Goal: Feedback & Contribution: Contribute content

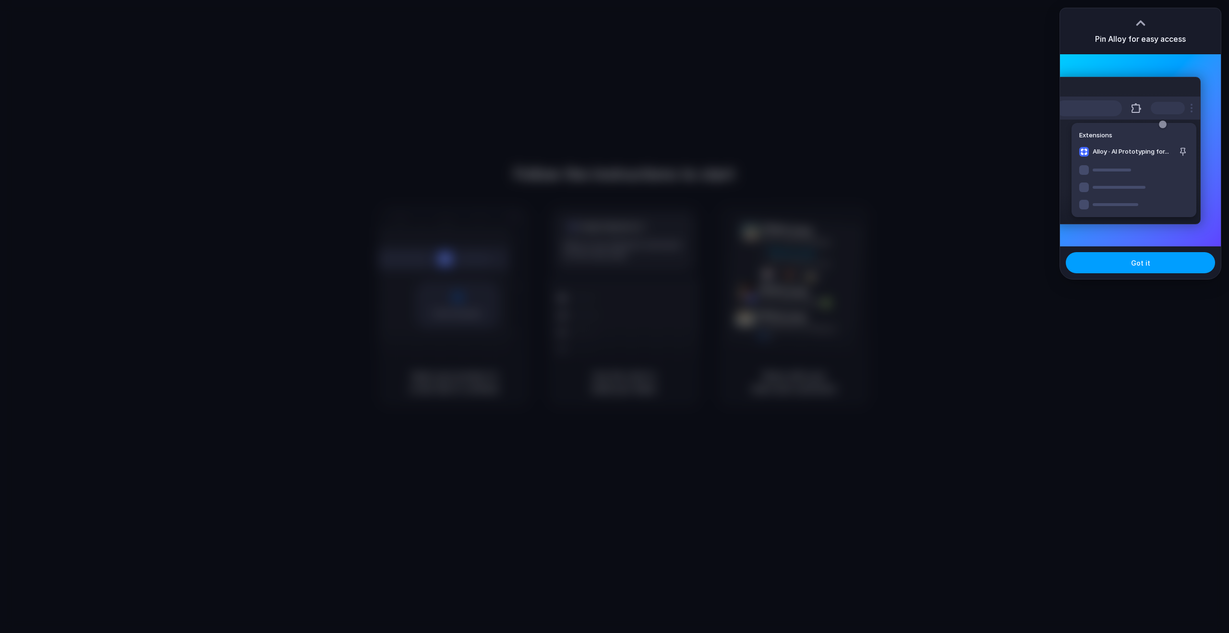
click at [1145, 264] on span "Got it" at bounding box center [1140, 263] width 19 height 10
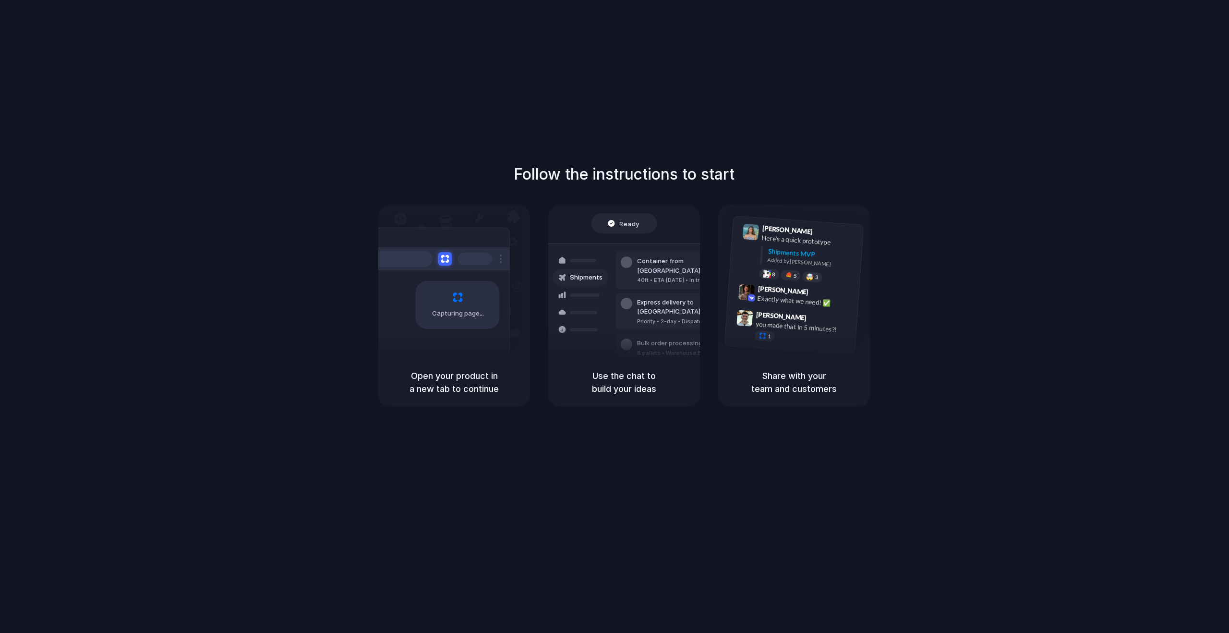
click at [1112, 63] on div "Follow the instructions to start Capturing page Open your product in a new tab …" at bounding box center [624, 326] width 1249 height 652
click at [938, 190] on div "Follow the instructions to start Capturing page Open your product in a new tab …" at bounding box center [624, 285] width 1229 height 244
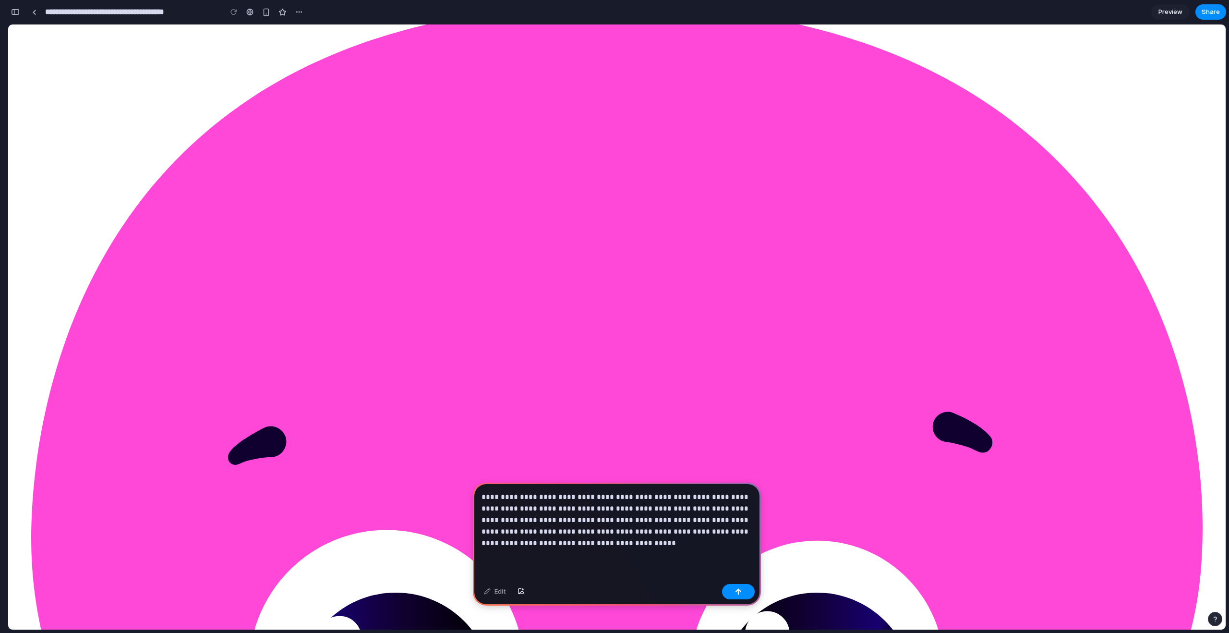
scroll to position [53, 0]
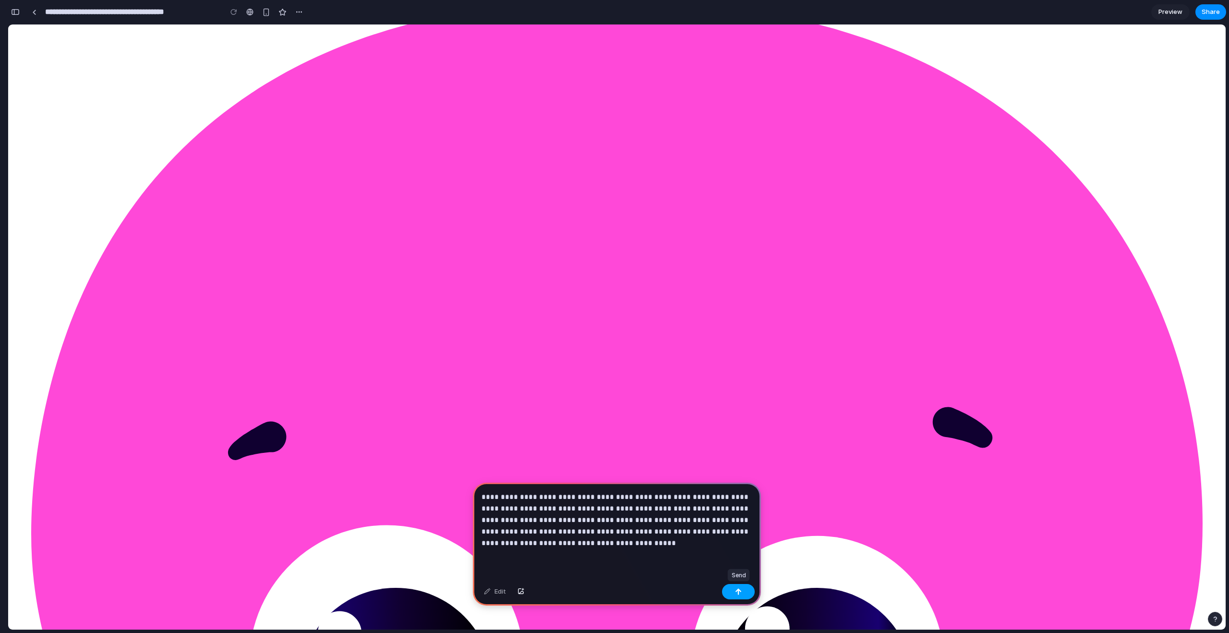
click at [734, 589] on button "button" at bounding box center [738, 591] width 33 height 15
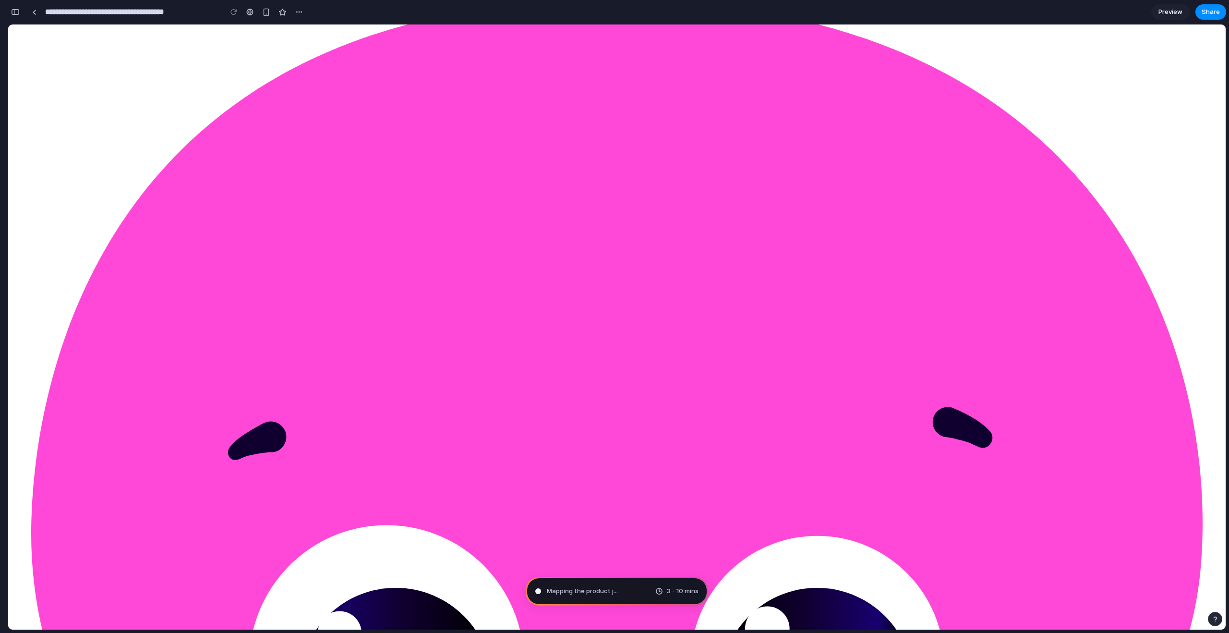
type input "**********"
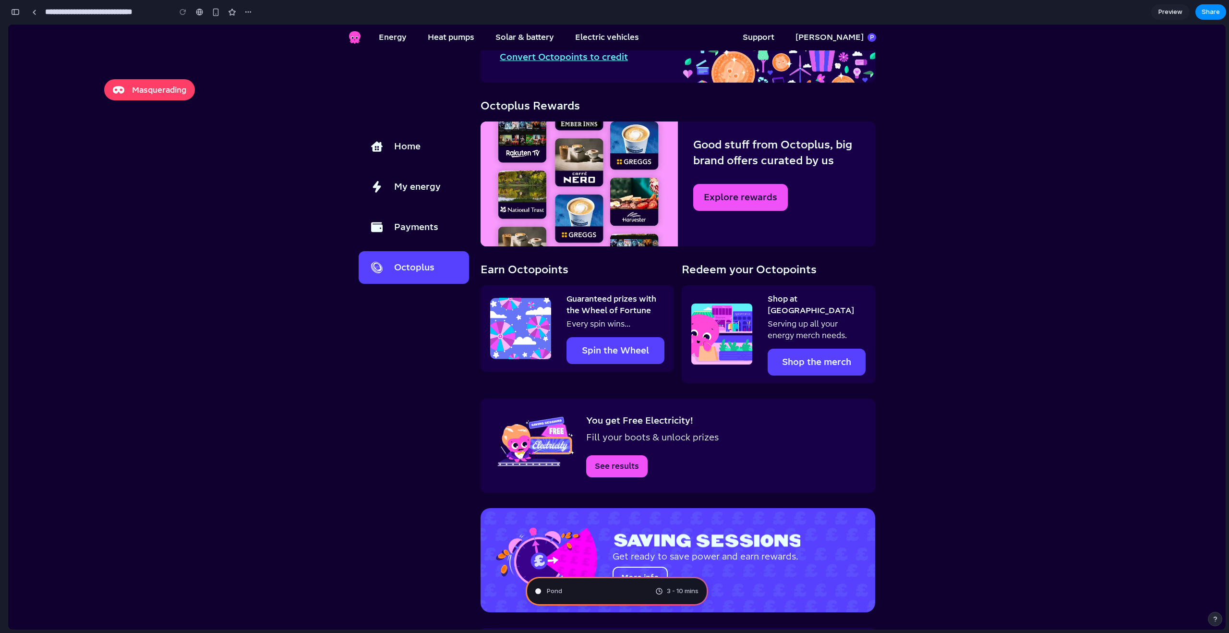
scroll to position [301, 0]
click at [252, 11] on div "button" at bounding box center [248, 12] width 8 height 8
click at [252, 11] on div "Duplicate Delete" at bounding box center [614, 316] width 1229 height 633
click at [324, 269] on main "You are now logged in as patrickleahy8@gmail.com Masquerading Home My energy Pa…" at bounding box center [617, 452] width 1218 height 1176
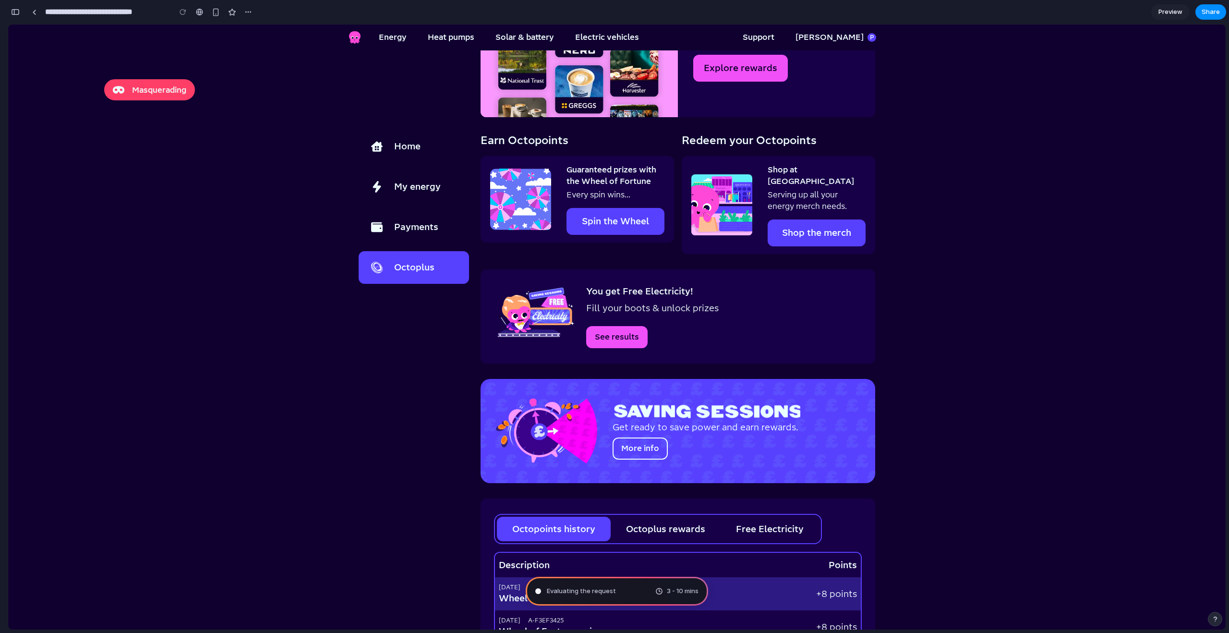
scroll to position [0, 0]
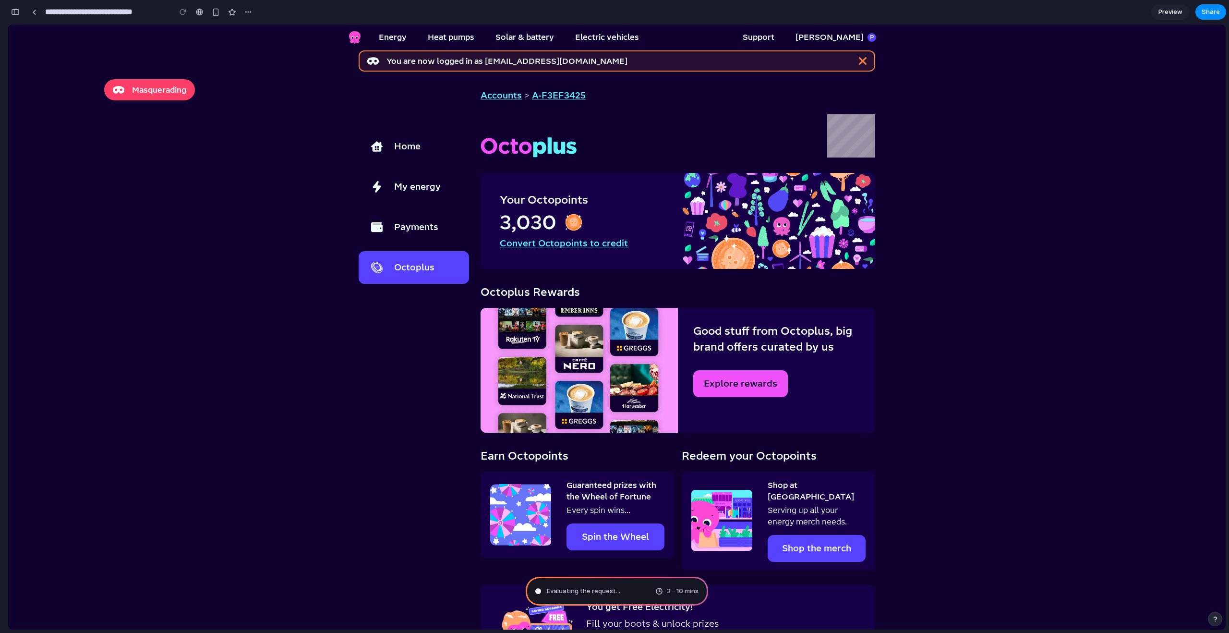
click at [889, 207] on section "You are now logged in as patrickleahy8@gmail.com Masquerading Home My energy Pa…" at bounding box center [616, 638] width 547 height 1176
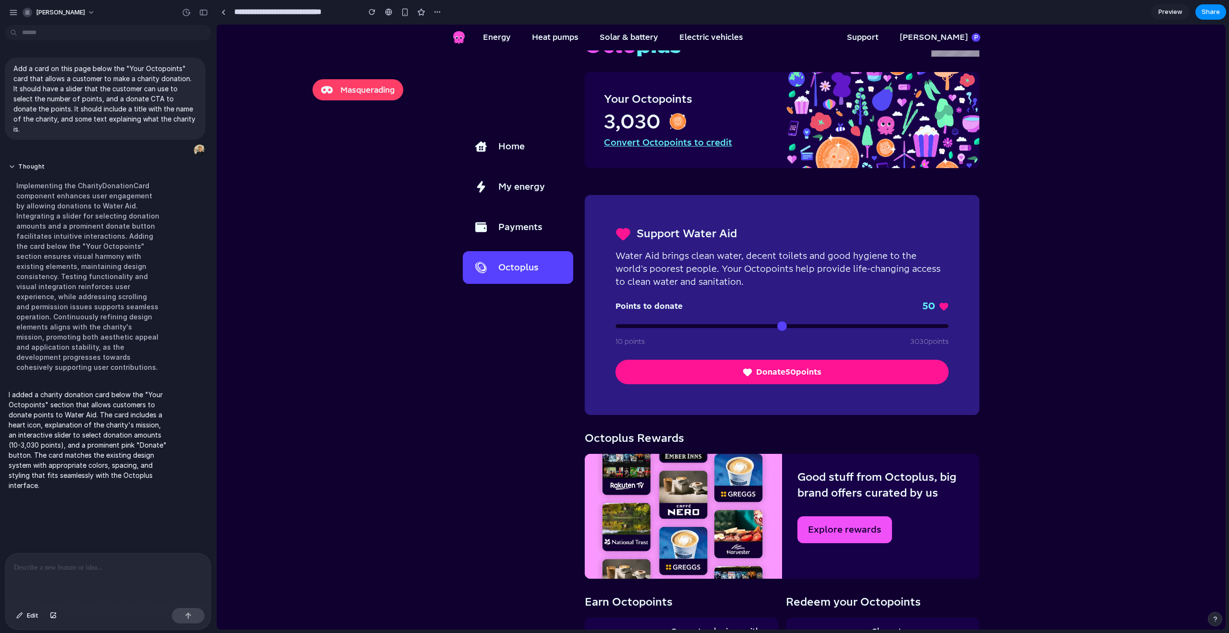
scroll to position [102, 0]
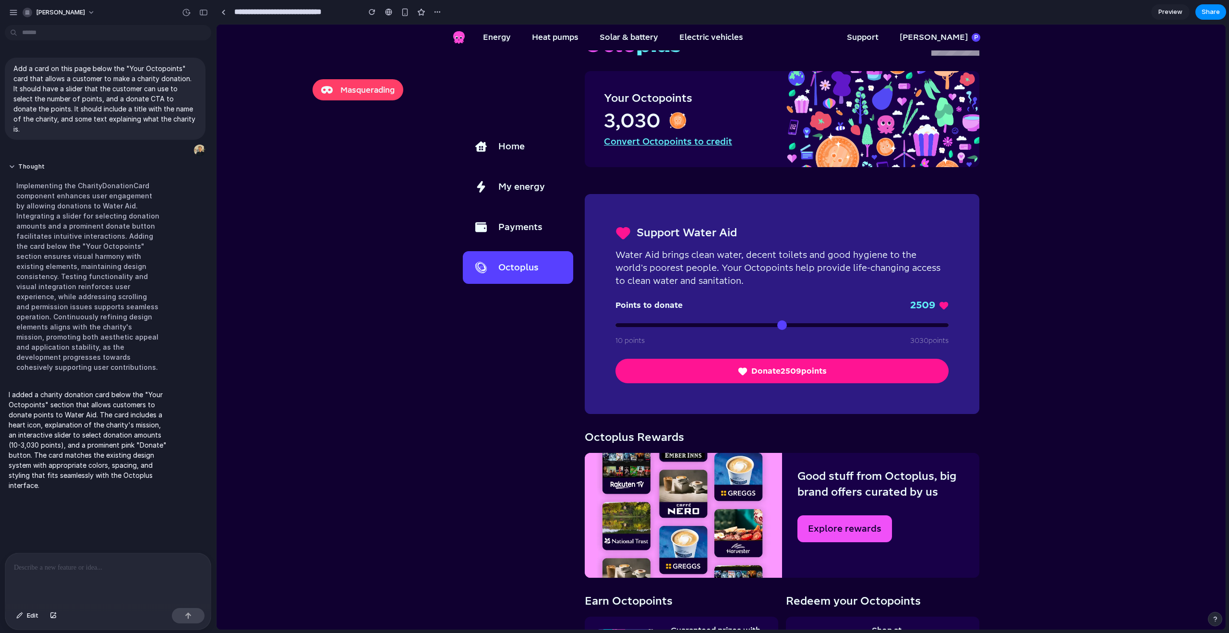
drag, startPoint x: 631, startPoint y: 324, endPoint x: 888, endPoint y: 317, distance: 257.5
type input "****"
click at [888, 323] on input "range" at bounding box center [782, 325] width 333 height 4
click at [834, 376] on button "Donate 2509 points" at bounding box center [782, 371] width 333 height 24
click at [793, 370] on button "Donate 2509 points" at bounding box center [782, 371] width 333 height 24
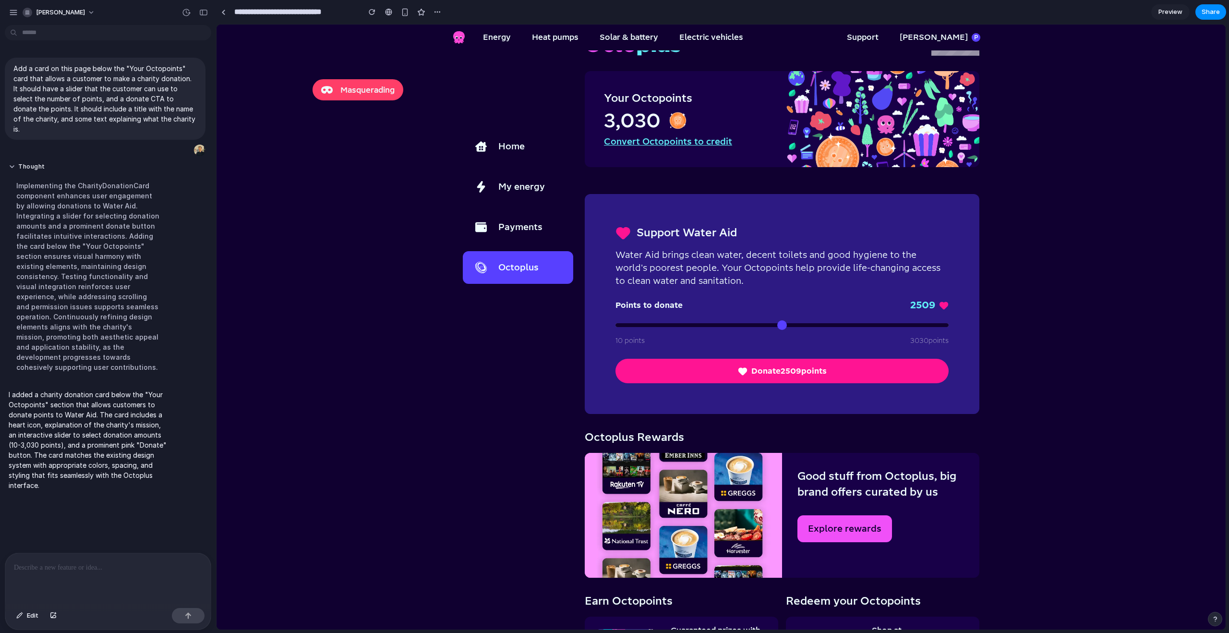
click at [758, 370] on button "Donate 2509 points" at bounding box center [782, 371] width 333 height 24
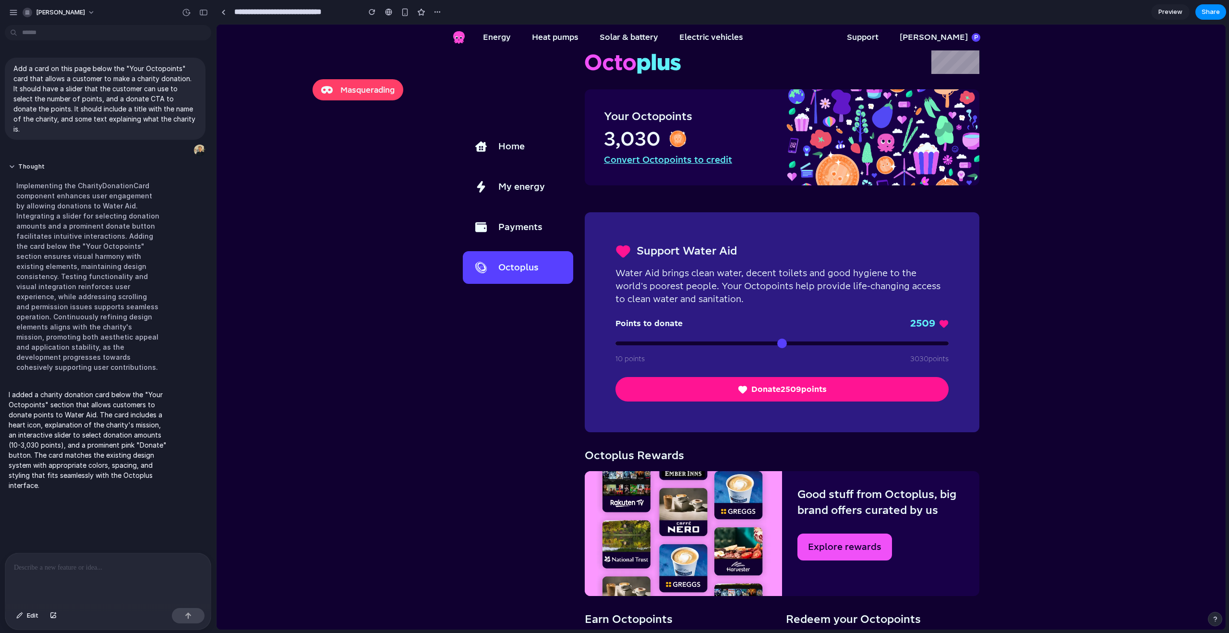
scroll to position [86, 0]
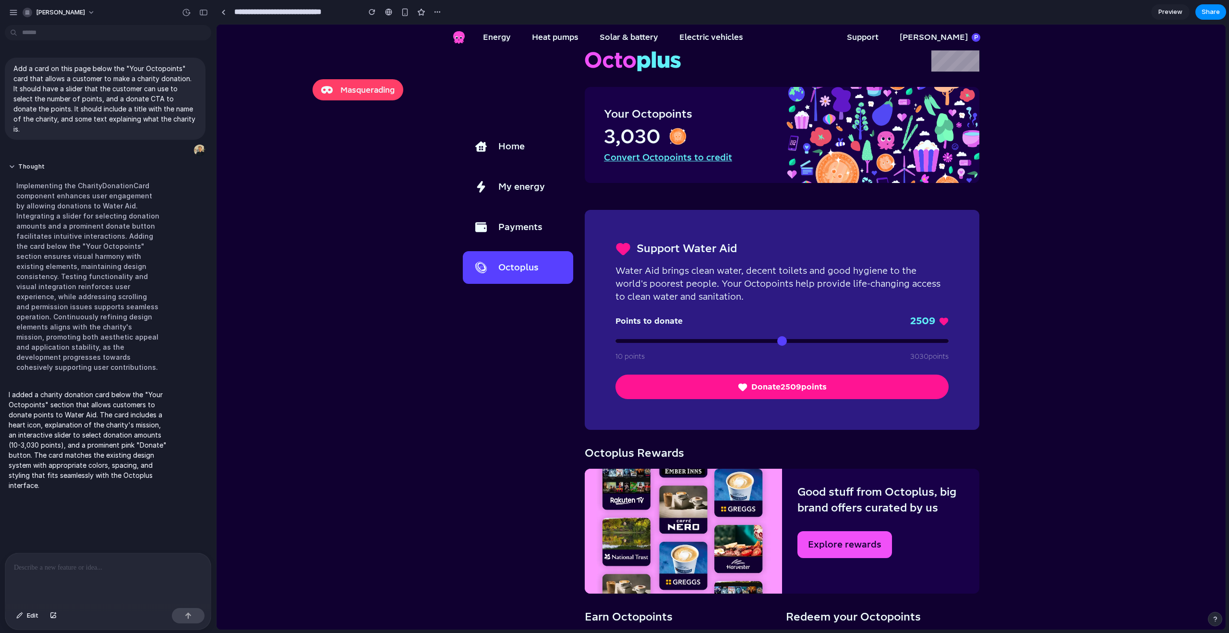
click at [742, 381] on button "Donate 2509 points" at bounding box center [782, 387] width 333 height 24
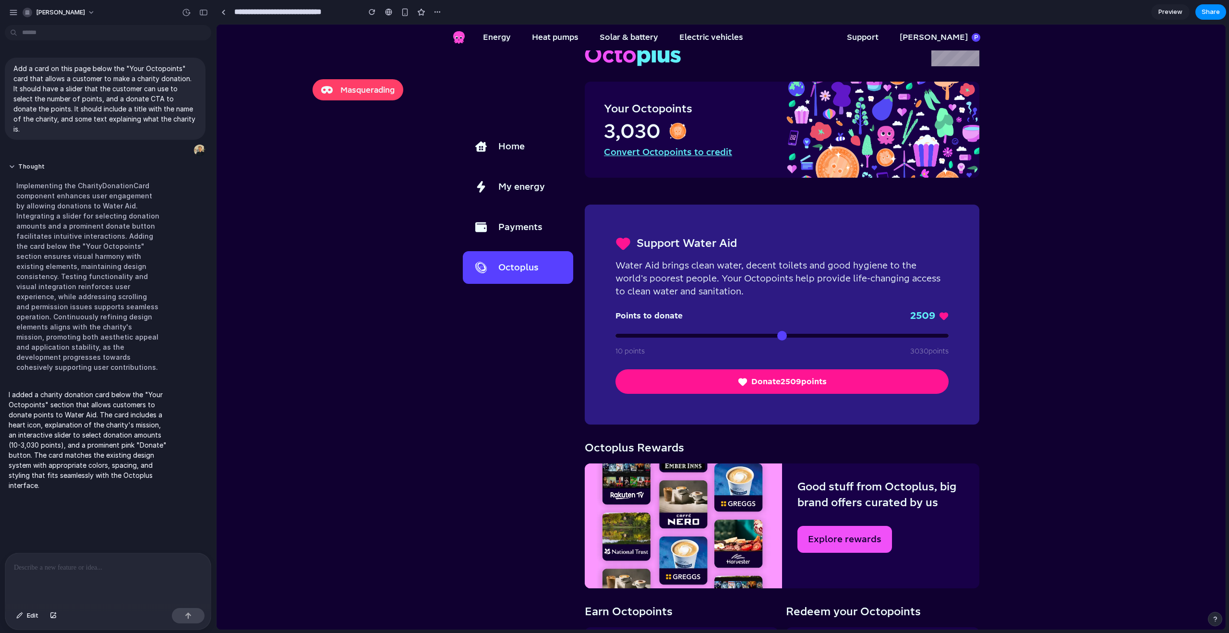
scroll to position [15, 0]
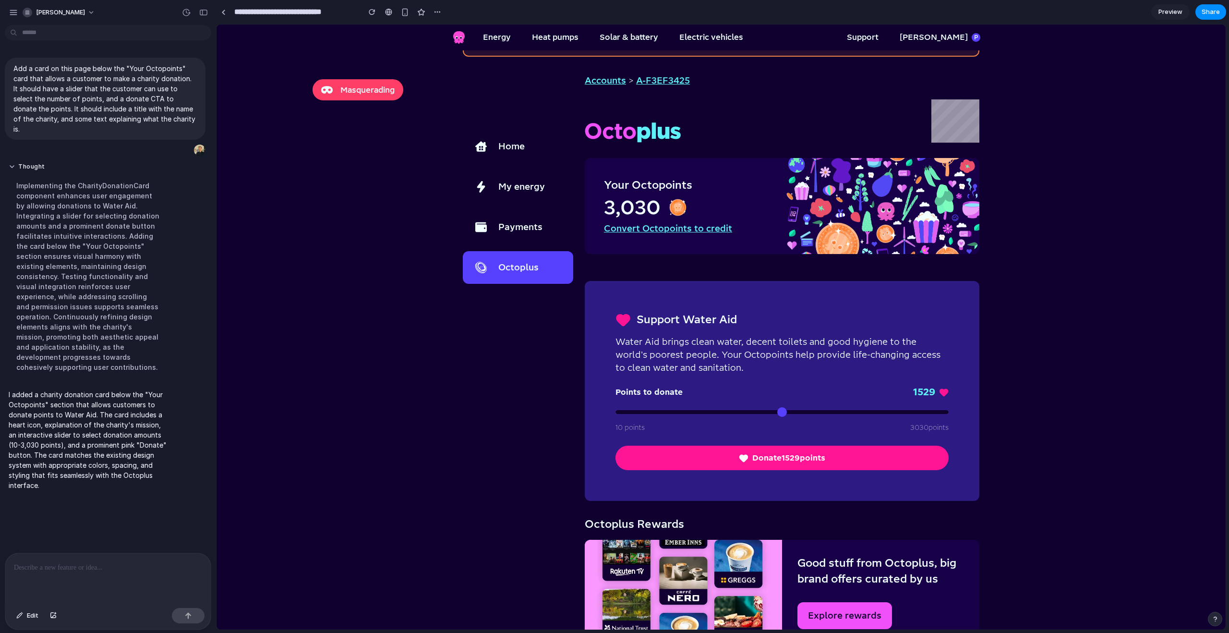
drag, startPoint x: 892, startPoint y: 415, endPoint x: 784, endPoint y: 413, distance: 107.6
click at [784, 413] on input "range" at bounding box center [782, 412] width 333 height 4
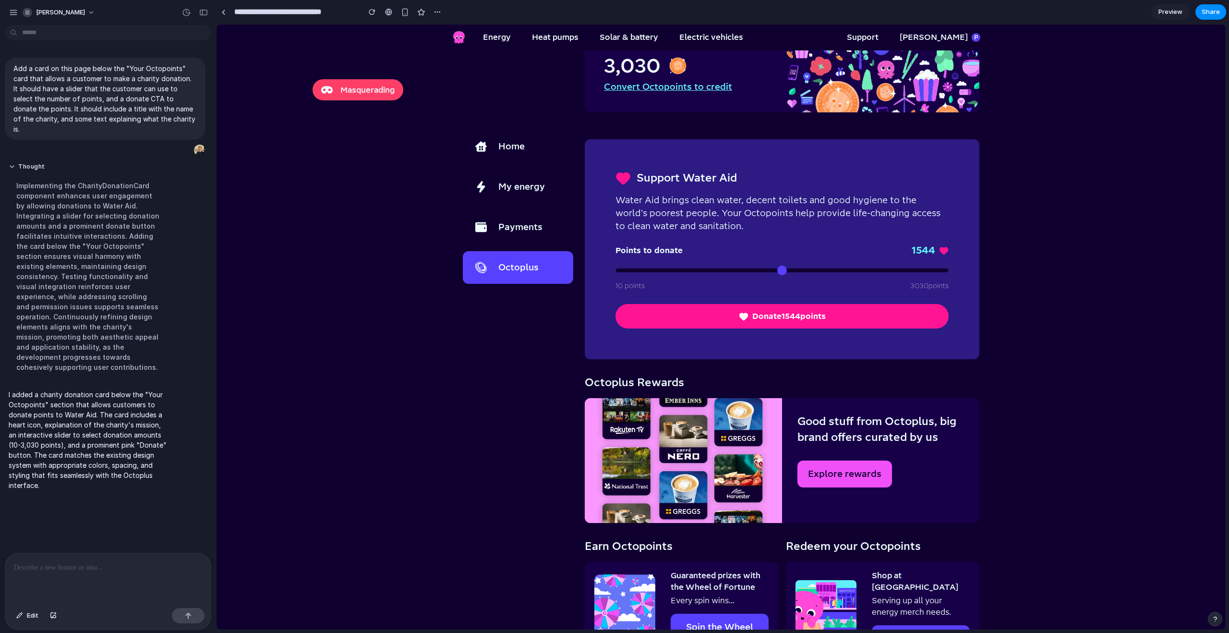
scroll to position [158, 0]
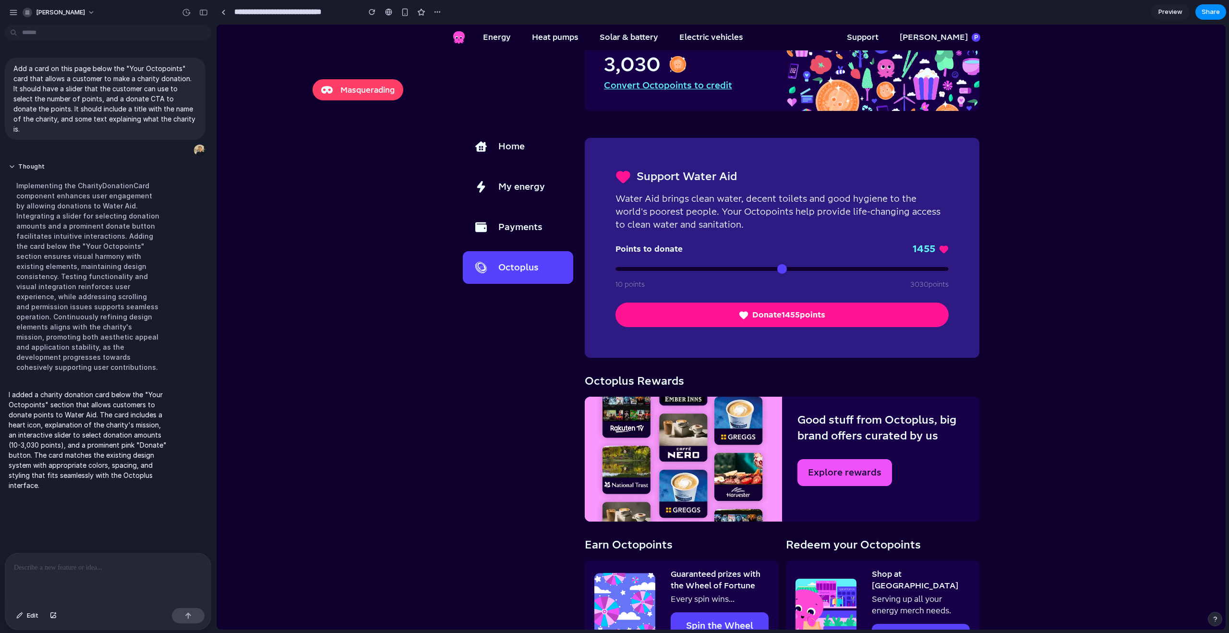
drag, startPoint x: 784, startPoint y: 268, endPoint x: 775, endPoint y: 274, distance: 11.2
click at [775, 271] on input "range" at bounding box center [782, 269] width 333 height 4
click at [984, 232] on section "You are now logged in as patrickleahy8@gmail.com Masquerading Home My energy Pa…" at bounding box center [721, 603] width 547 height 1422
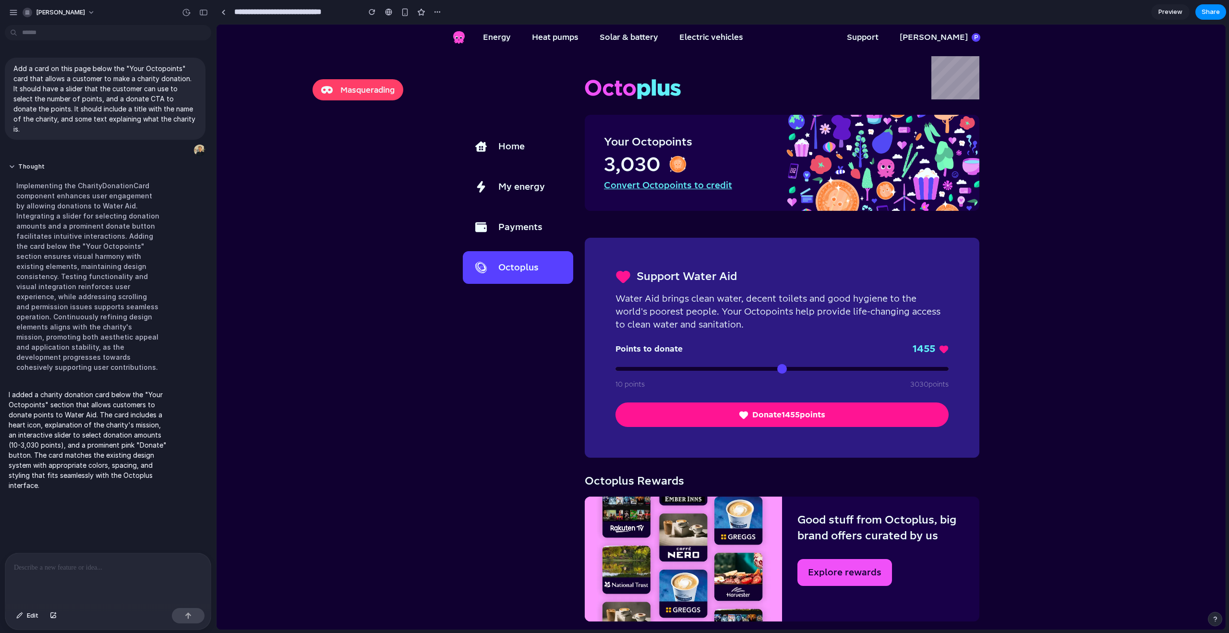
scroll to position [0, 0]
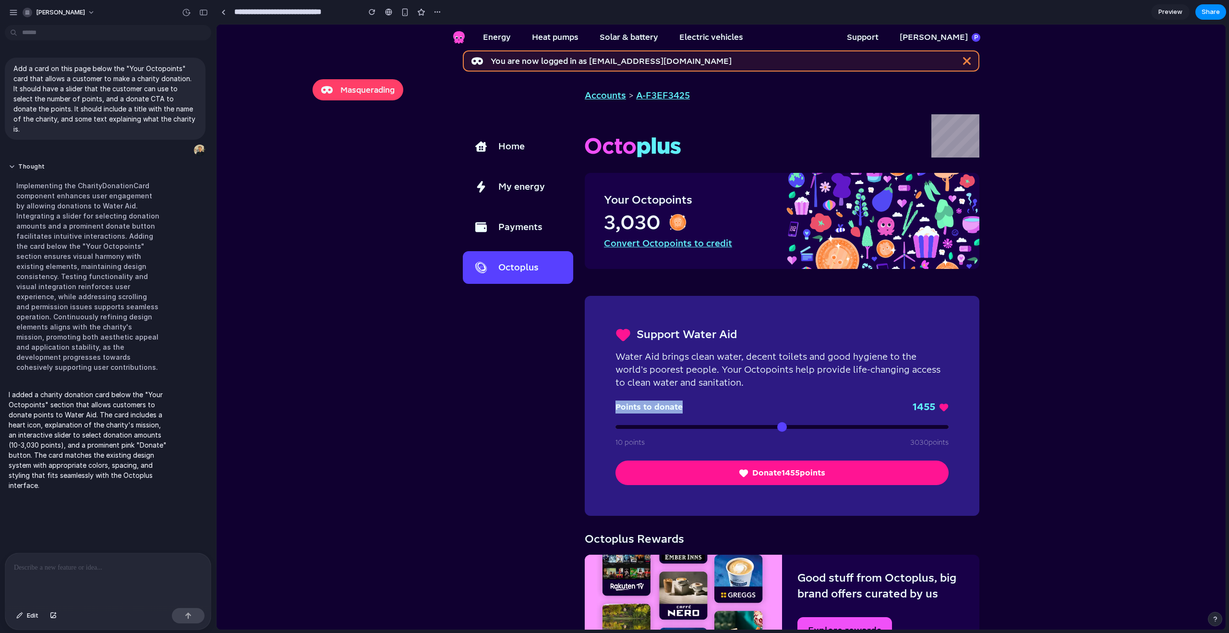
drag, startPoint x: 775, startPoint y: 420, endPoint x: 728, endPoint y: 411, distance: 47.8
click at [728, 411] on div "Points to donate 1455 10 points 3030 points" at bounding box center [782, 424] width 333 height 49
click at [756, 425] on input "range" at bounding box center [782, 427] width 333 height 4
drag, startPoint x: 756, startPoint y: 424, endPoint x: 763, endPoint y: 421, distance: 7.1
click at [763, 425] on input "range" at bounding box center [782, 427] width 333 height 4
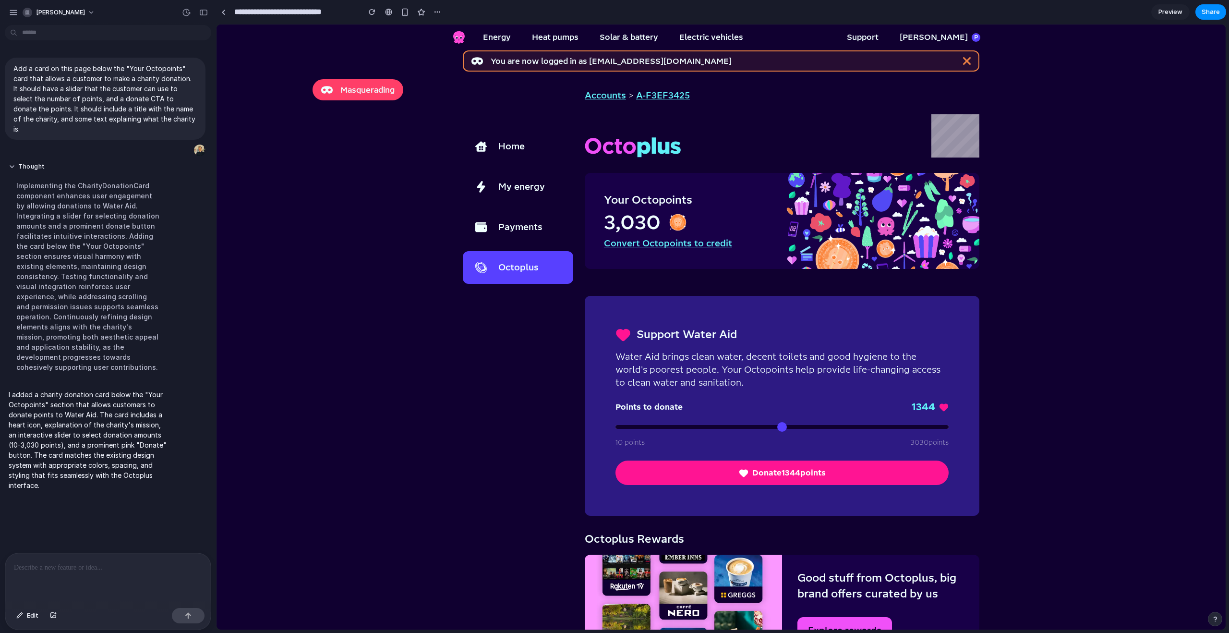
click at [783, 402] on div "Points to donate 1344" at bounding box center [782, 406] width 333 height 13
click at [766, 474] on button "Donate 1344 points" at bounding box center [782, 473] width 333 height 24
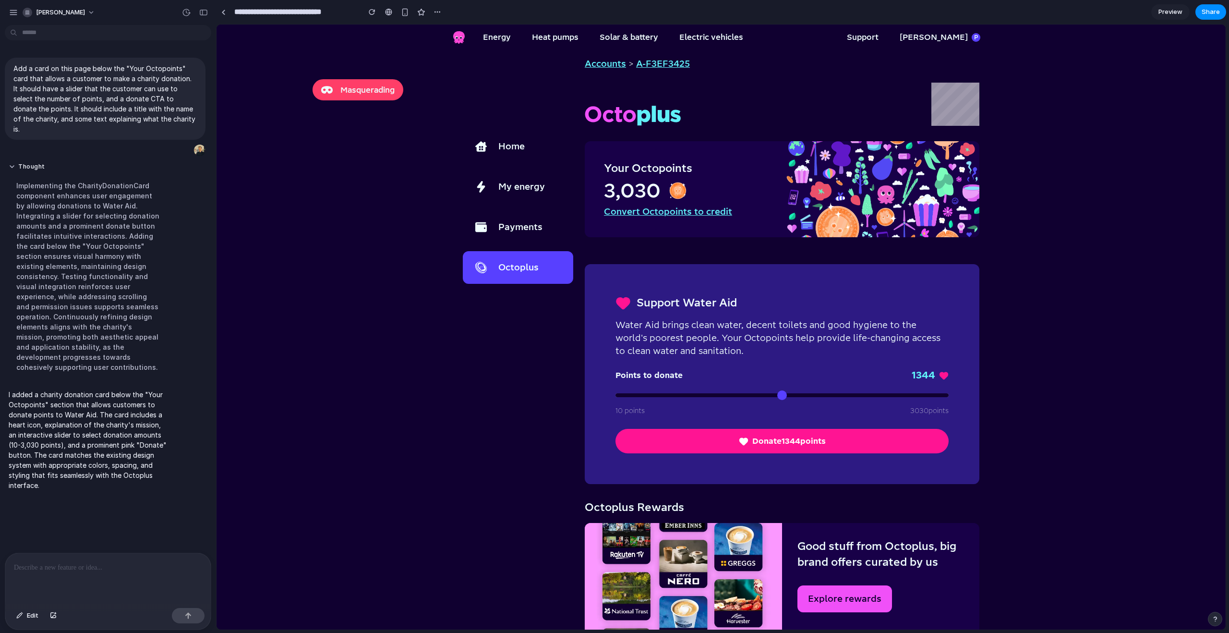
scroll to position [36, 0]
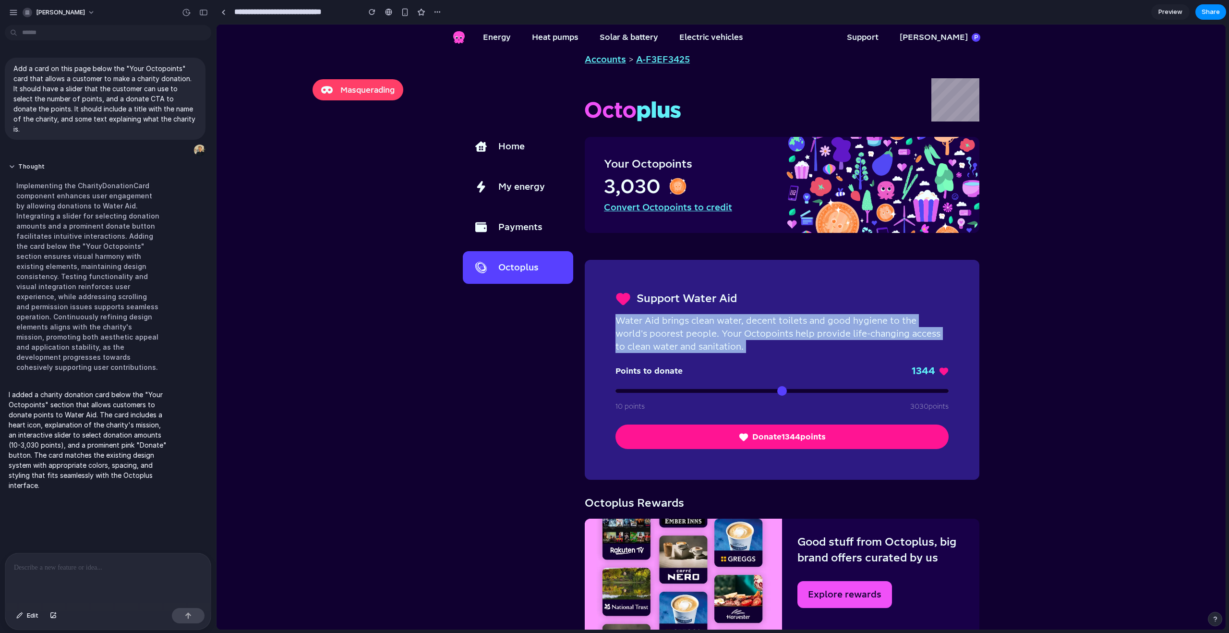
drag, startPoint x: 720, startPoint y: 356, endPoint x: 610, endPoint y: 324, distance: 114.6
click at [610, 324] on div "Support Water Aid Water Aid brings clean water, decent toilets and good hygiene…" at bounding box center [782, 369] width 372 height 197
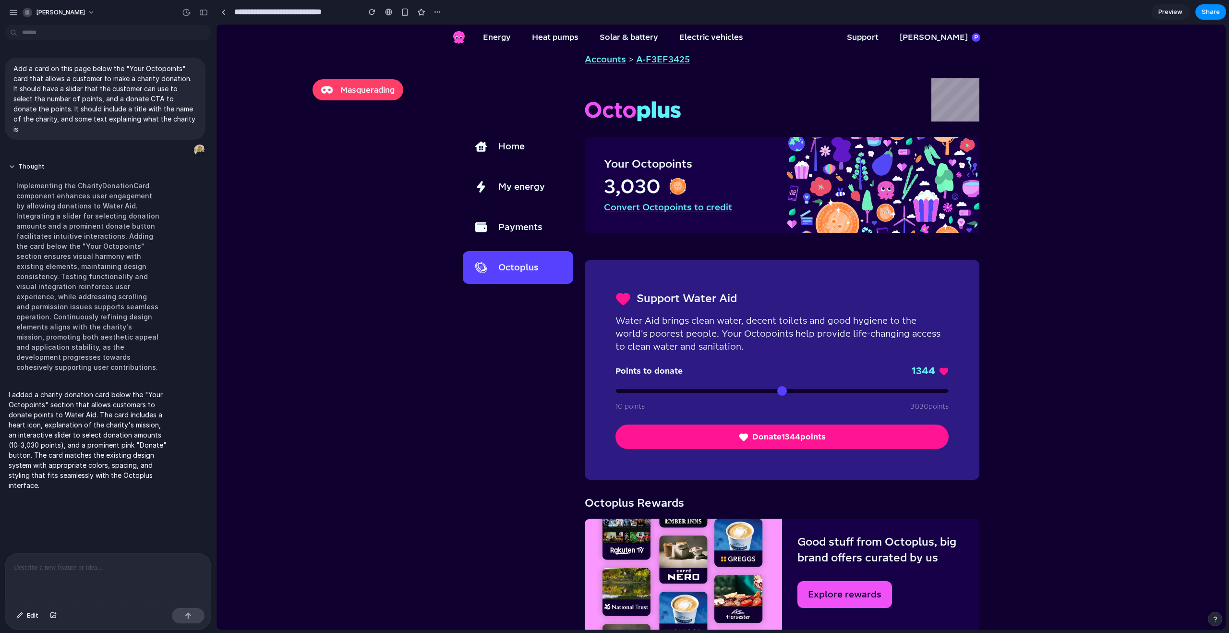
click at [637, 297] on h2 "Support Water Aid" at bounding box center [687, 299] width 100 height 16
click at [659, 297] on h2 "Support Water Aid" at bounding box center [687, 299] width 100 height 16
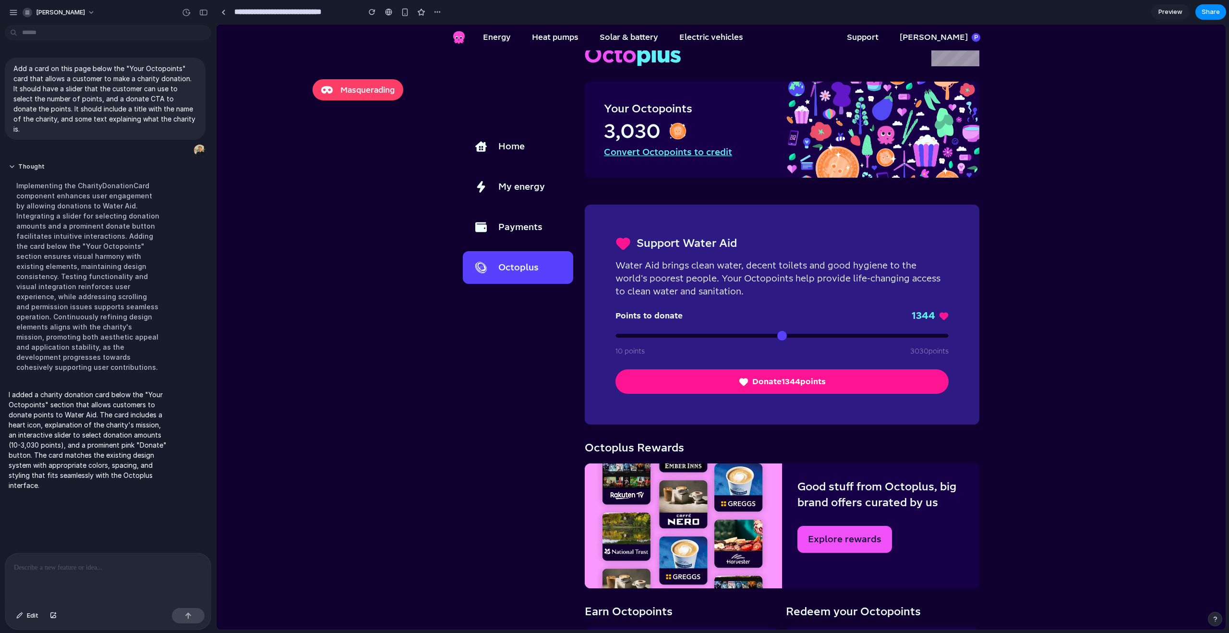
scroll to position [130, 0]
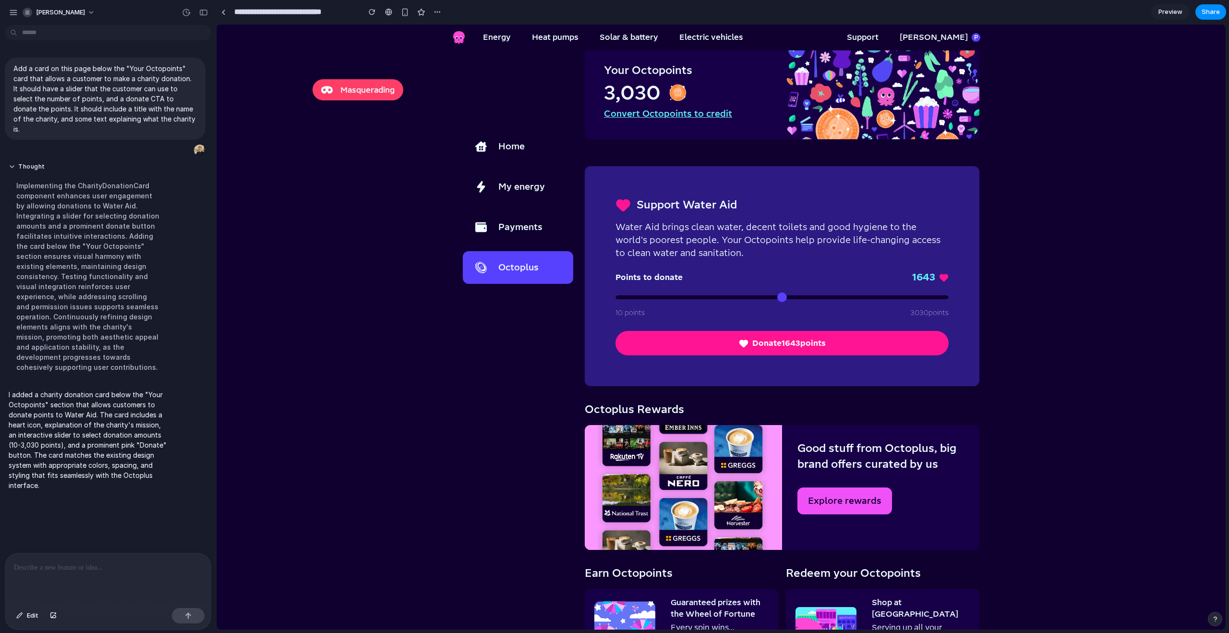
drag, startPoint x: 758, startPoint y: 293, endPoint x: 792, endPoint y: 295, distance: 34.6
type input "****"
click at [793, 295] on input "range" at bounding box center [782, 297] width 333 height 4
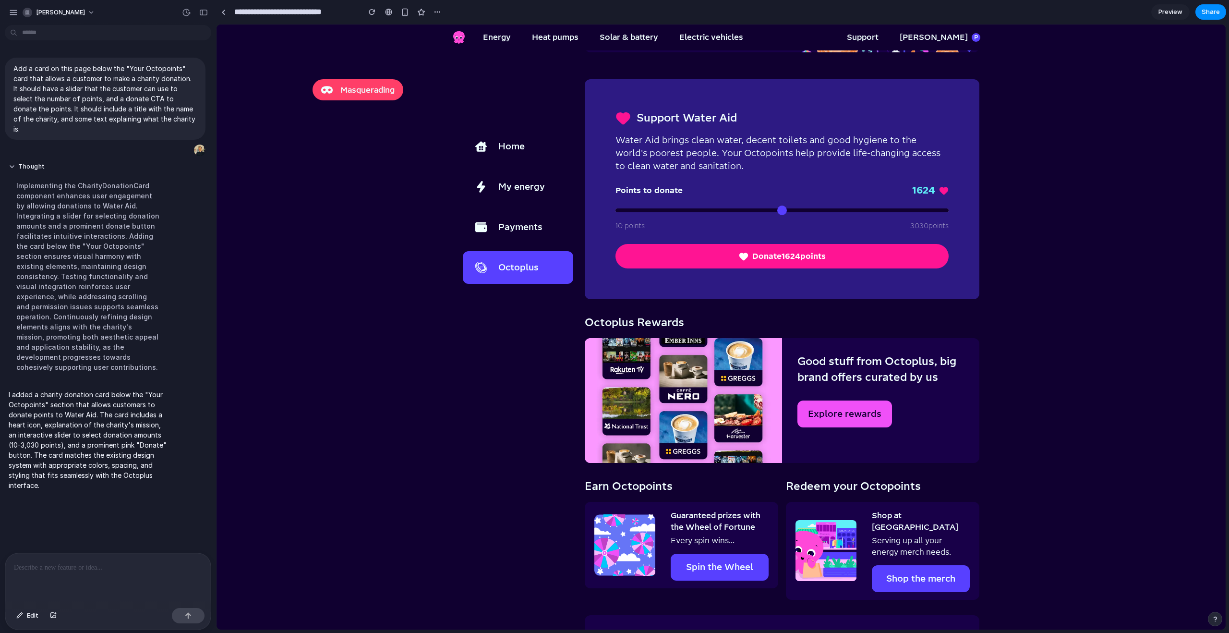
scroll to position [0, 0]
